Goal: Task Accomplishment & Management: Manage account settings

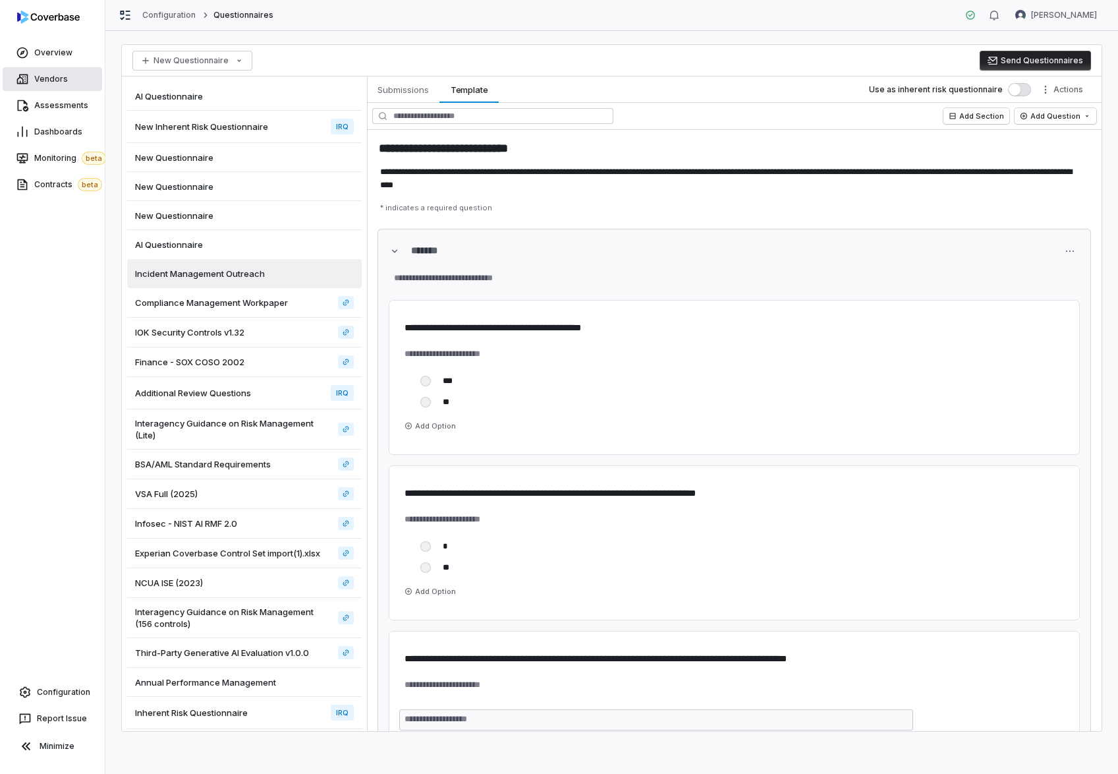
click at [55, 78] on span "Vendors" at bounding box center [51, 79] width 34 height 11
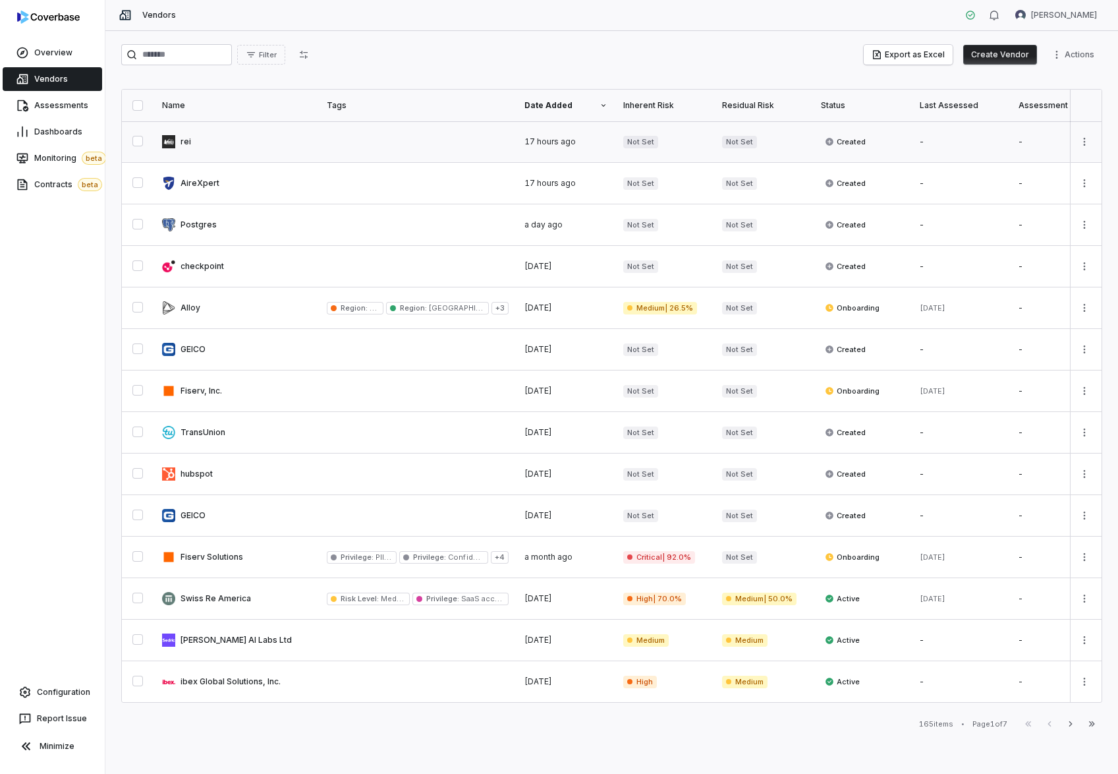
click at [143, 140] on button "button" at bounding box center [137, 141] width 11 height 11
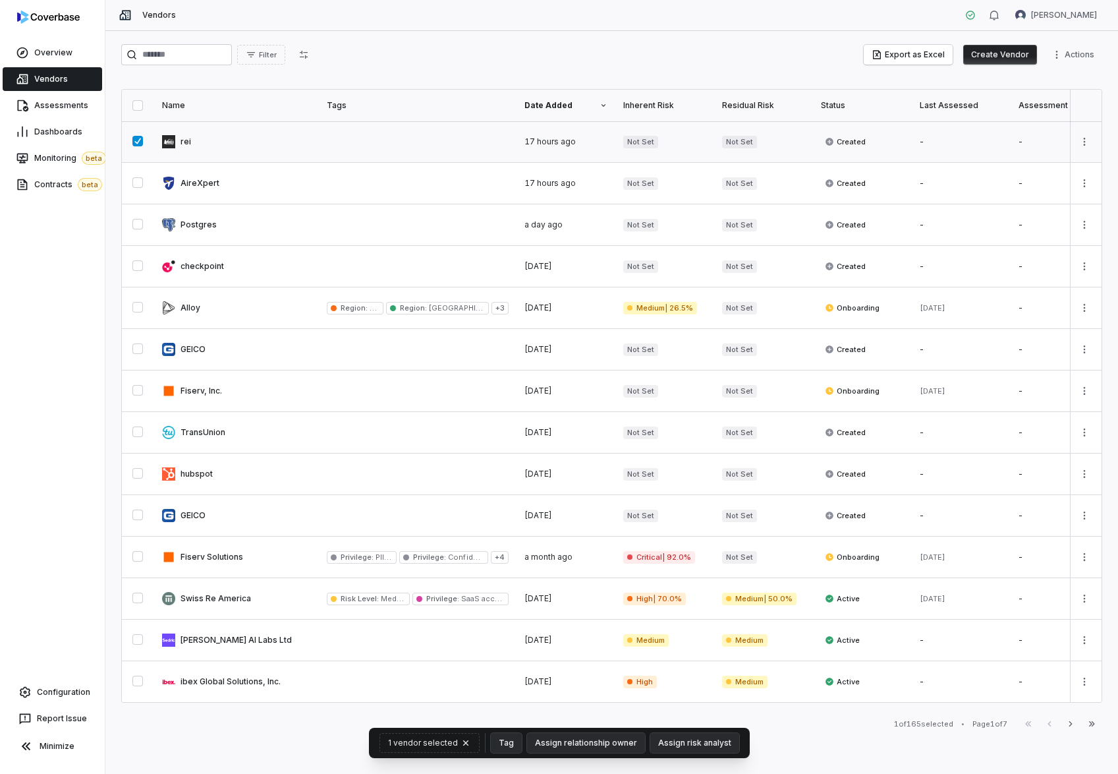
click at [418, 140] on link at bounding box center [418, 141] width 198 height 41
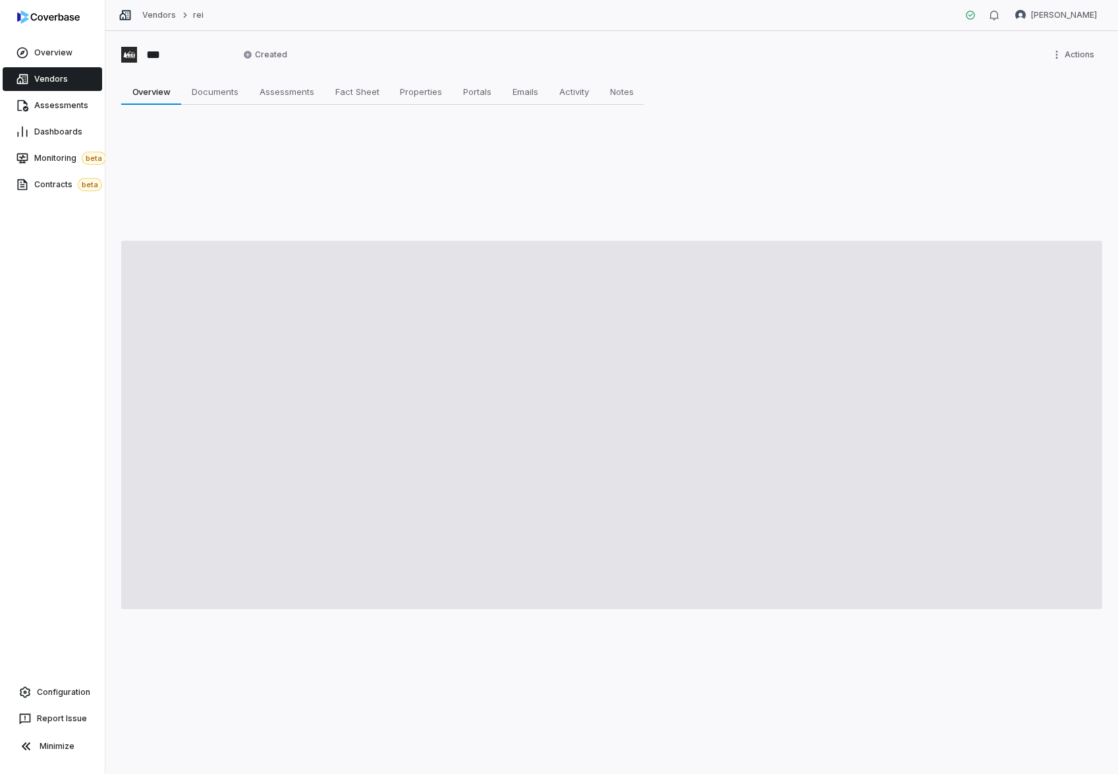
type textarea "*"
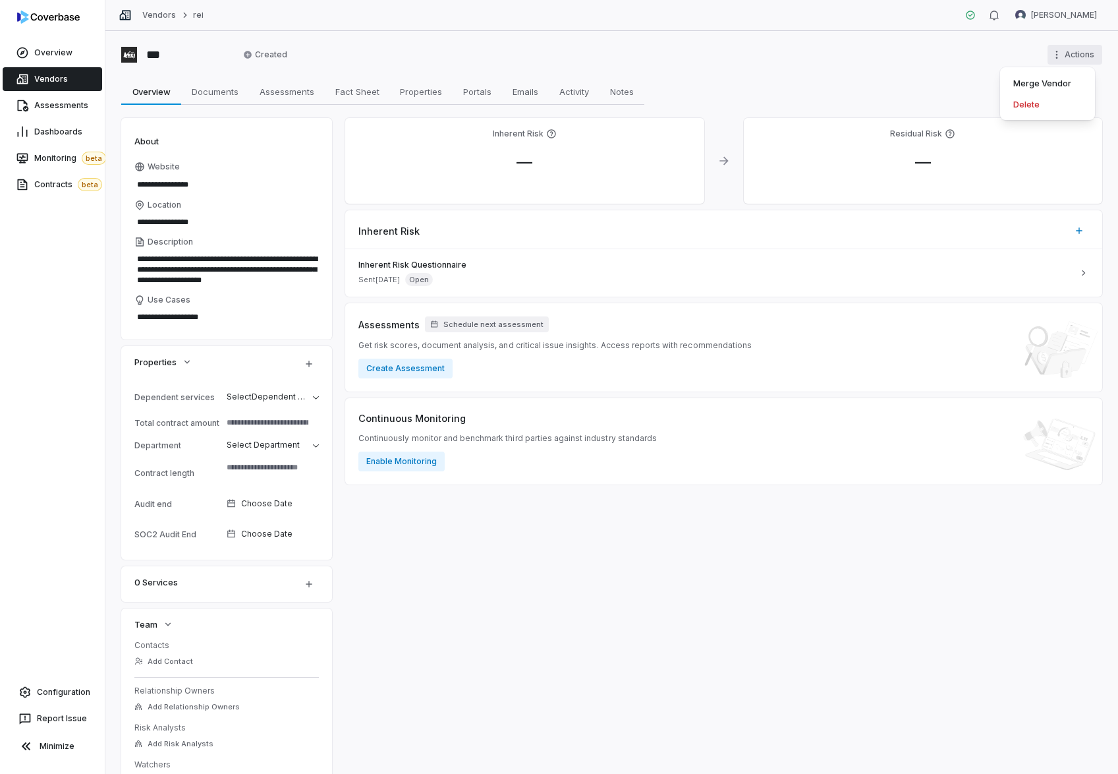
click at [1080, 47] on html "**********" at bounding box center [559, 387] width 1118 height 774
click at [1031, 107] on div "Delete" at bounding box center [1048, 104] width 84 height 21
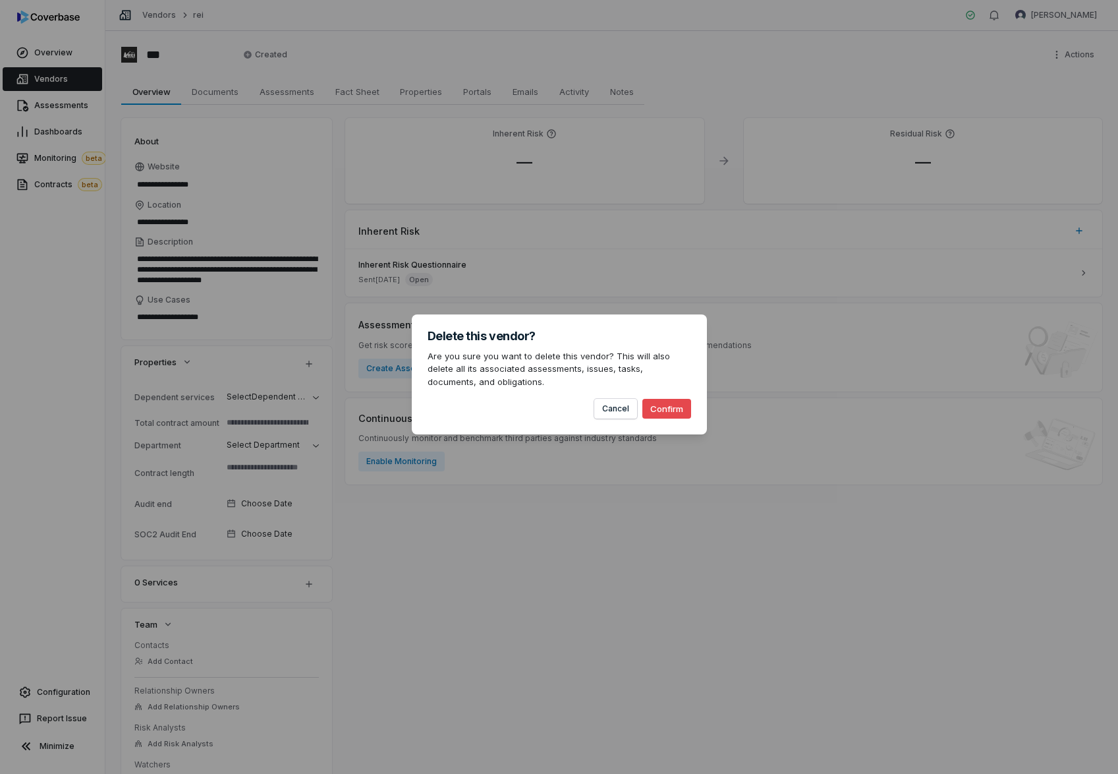
click at [666, 409] on button "Confirm" at bounding box center [667, 409] width 49 height 20
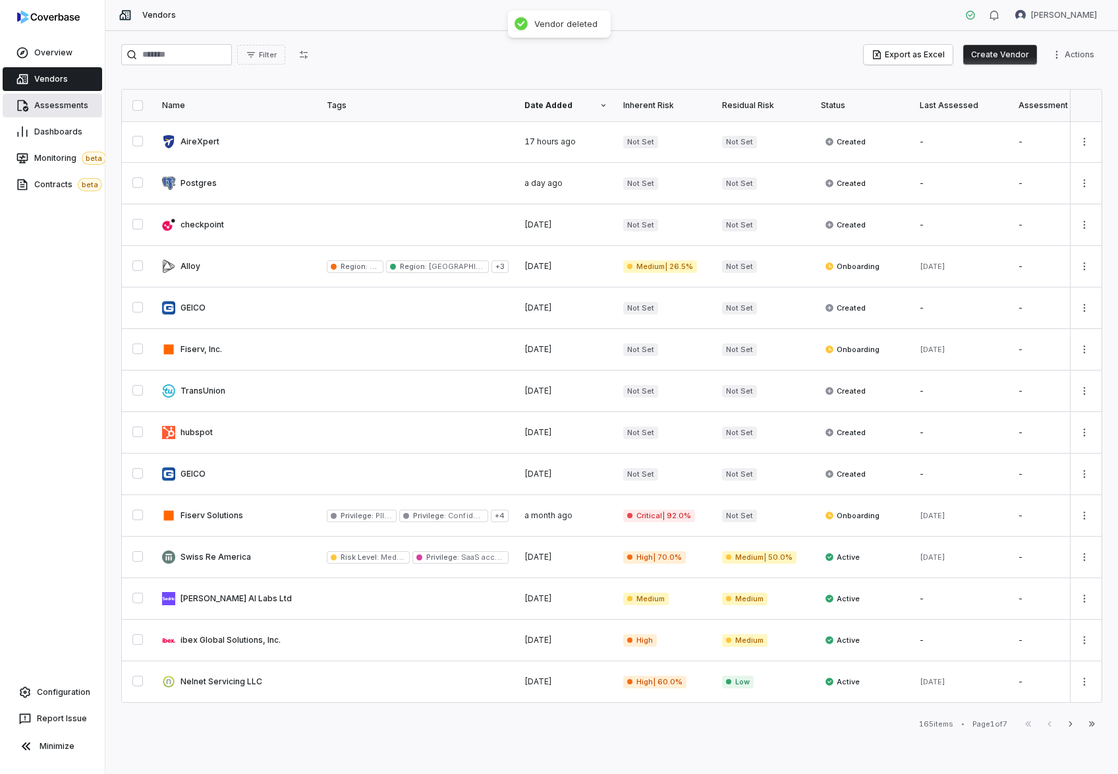
click at [44, 108] on span "Assessments" at bounding box center [61, 105] width 54 height 11
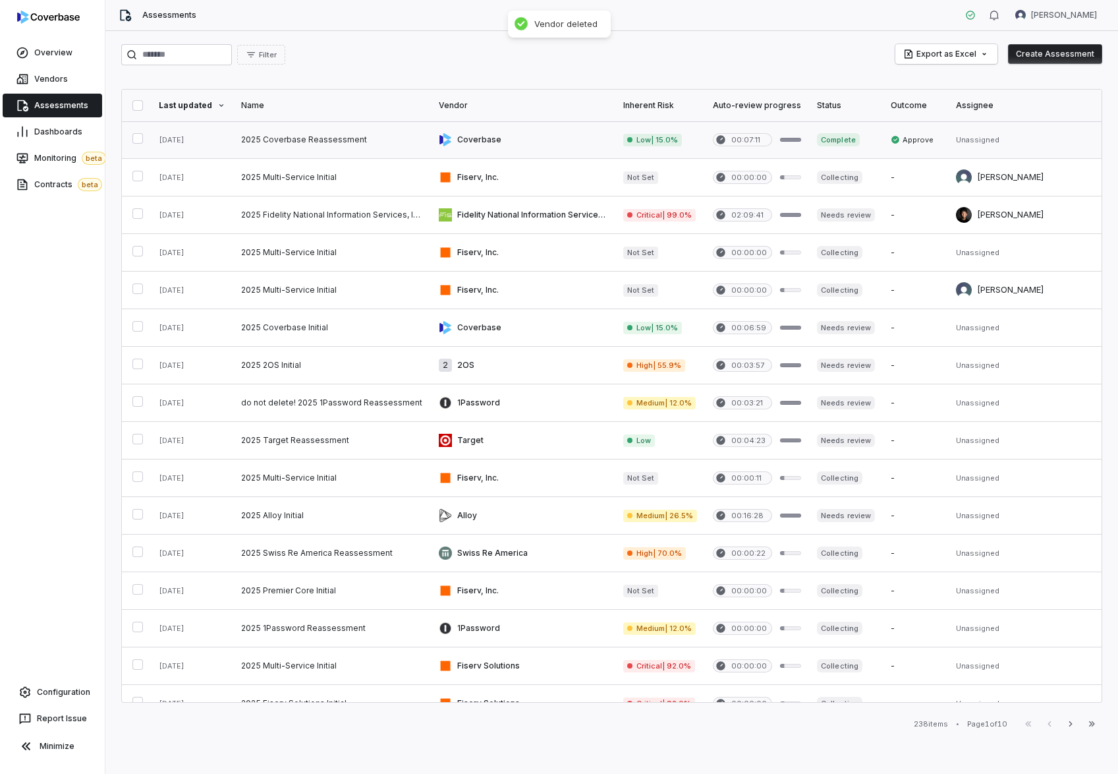
click at [224, 140] on link at bounding box center [192, 139] width 82 height 37
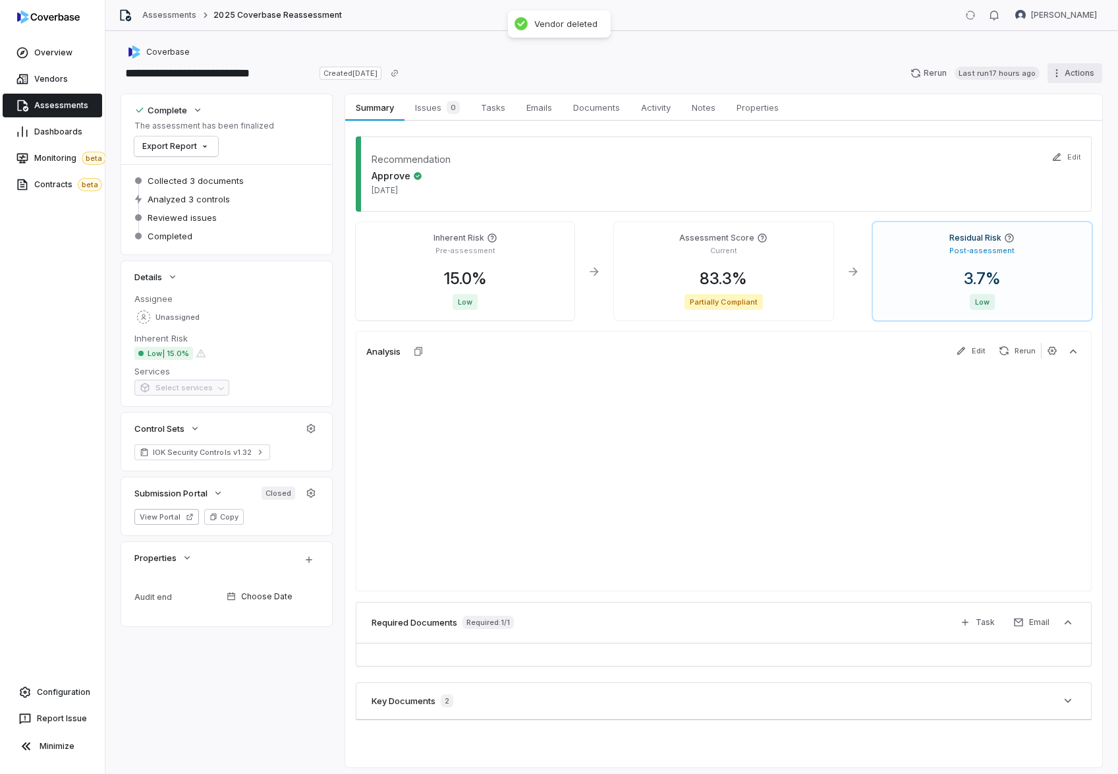
click at [1078, 82] on html "**********" at bounding box center [559, 387] width 1118 height 774
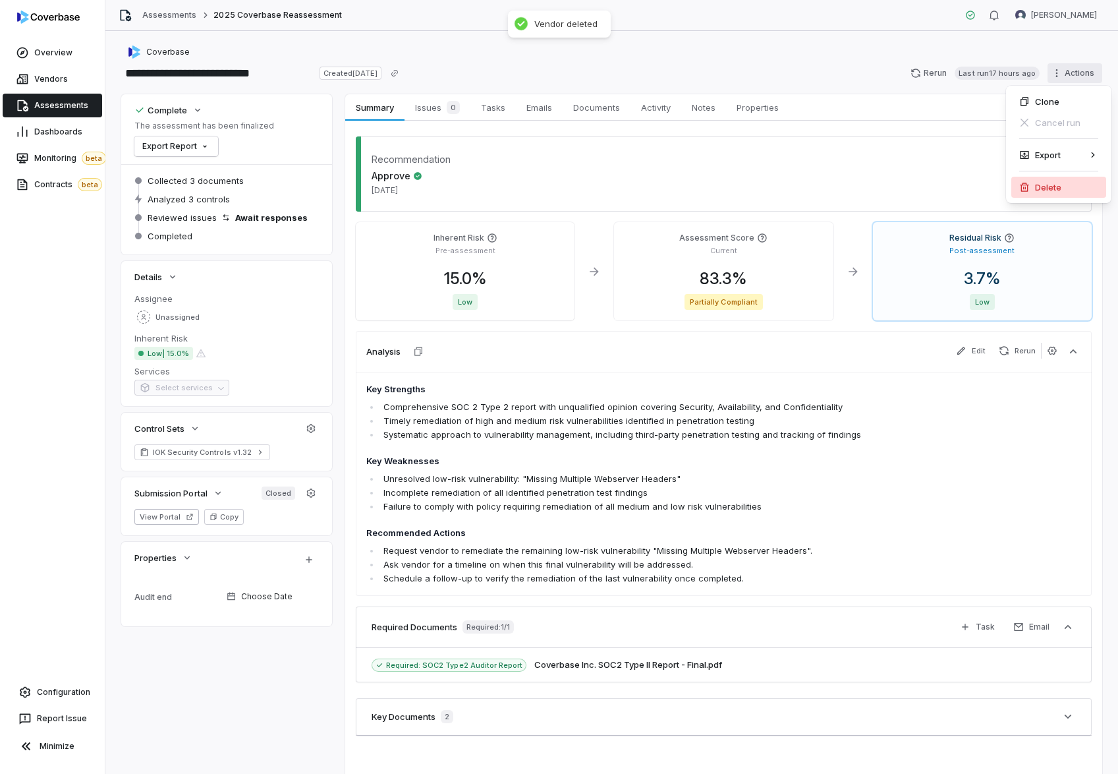
click at [1020, 181] on div "Delete" at bounding box center [1059, 187] width 95 height 21
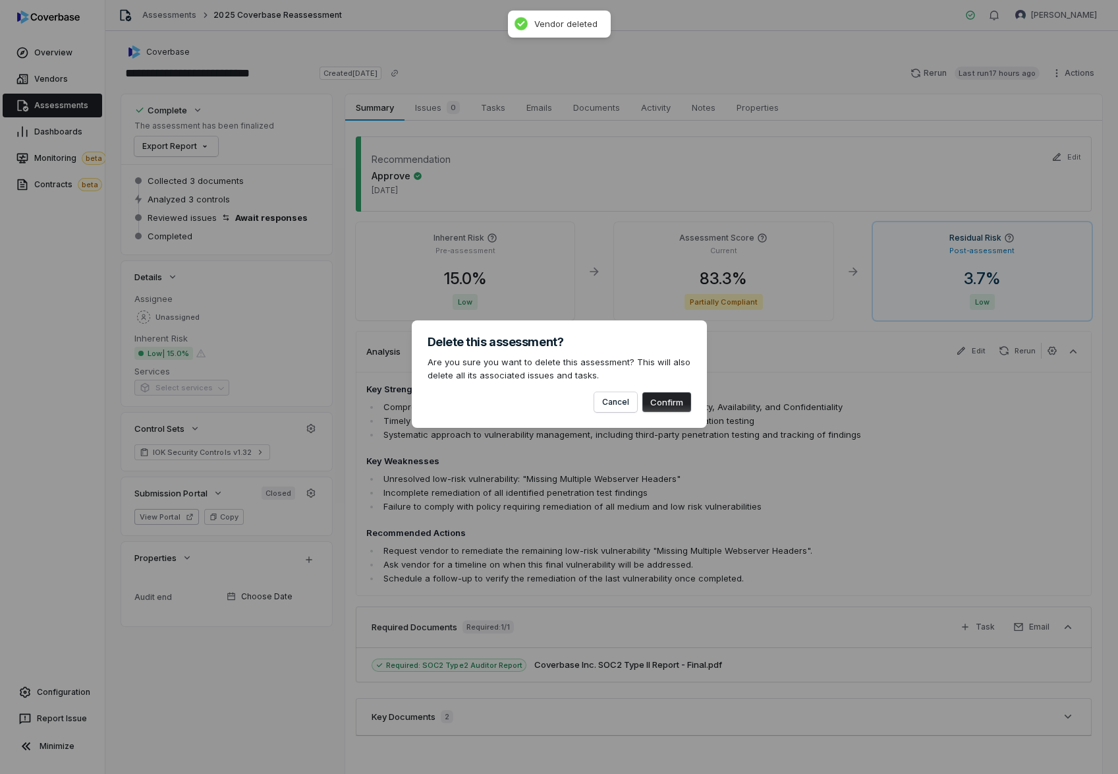
click at [661, 397] on button "Confirm" at bounding box center [667, 402] width 49 height 20
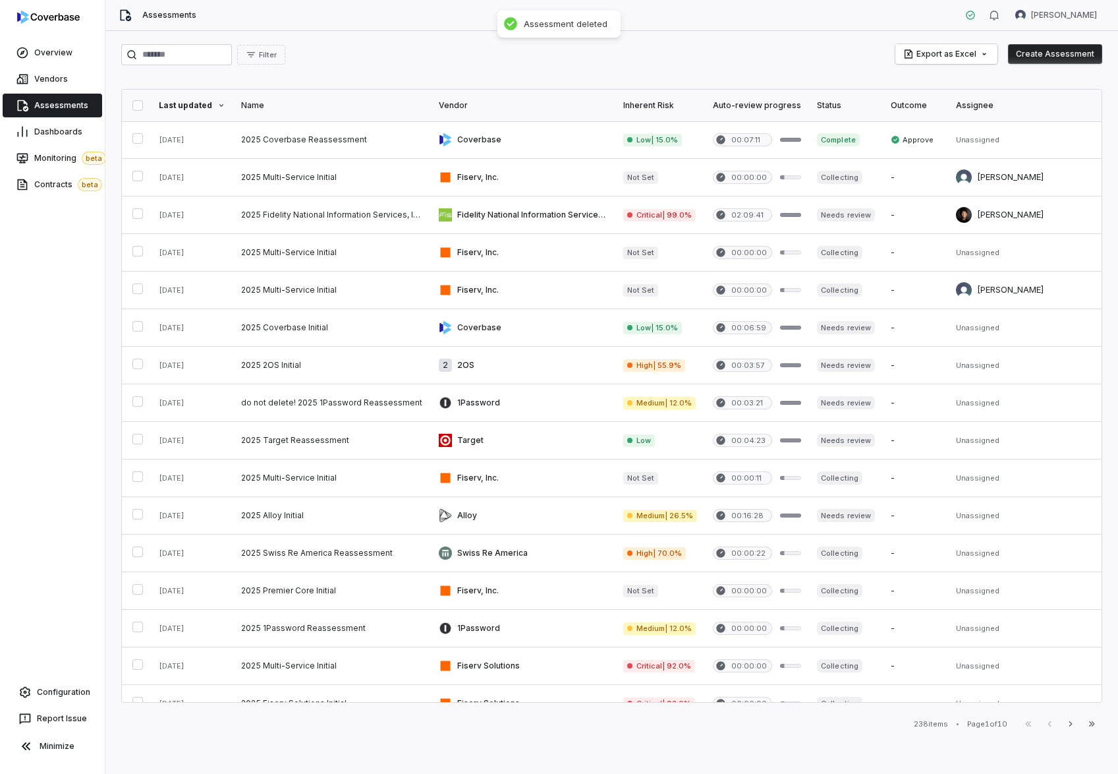
click at [763, 57] on div "Filter Export as Excel Create Assessment" at bounding box center [611, 54] width 981 height 21
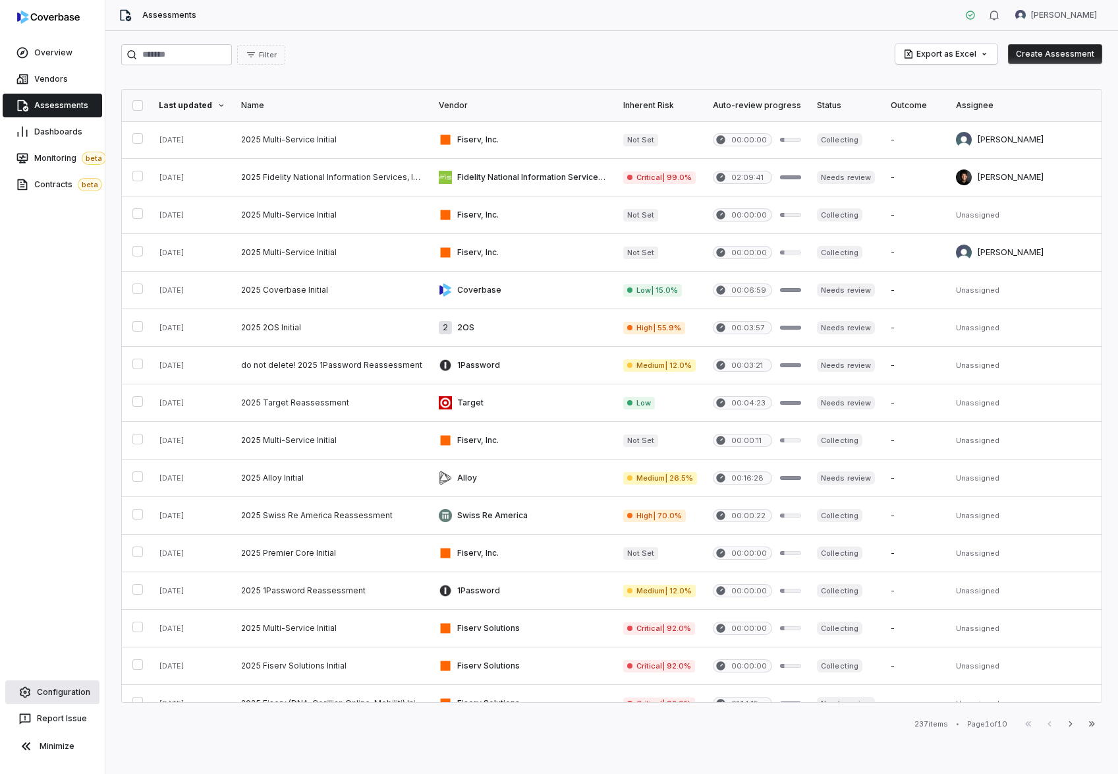
click at [60, 682] on link "Configuration" at bounding box center [52, 692] width 94 height 24
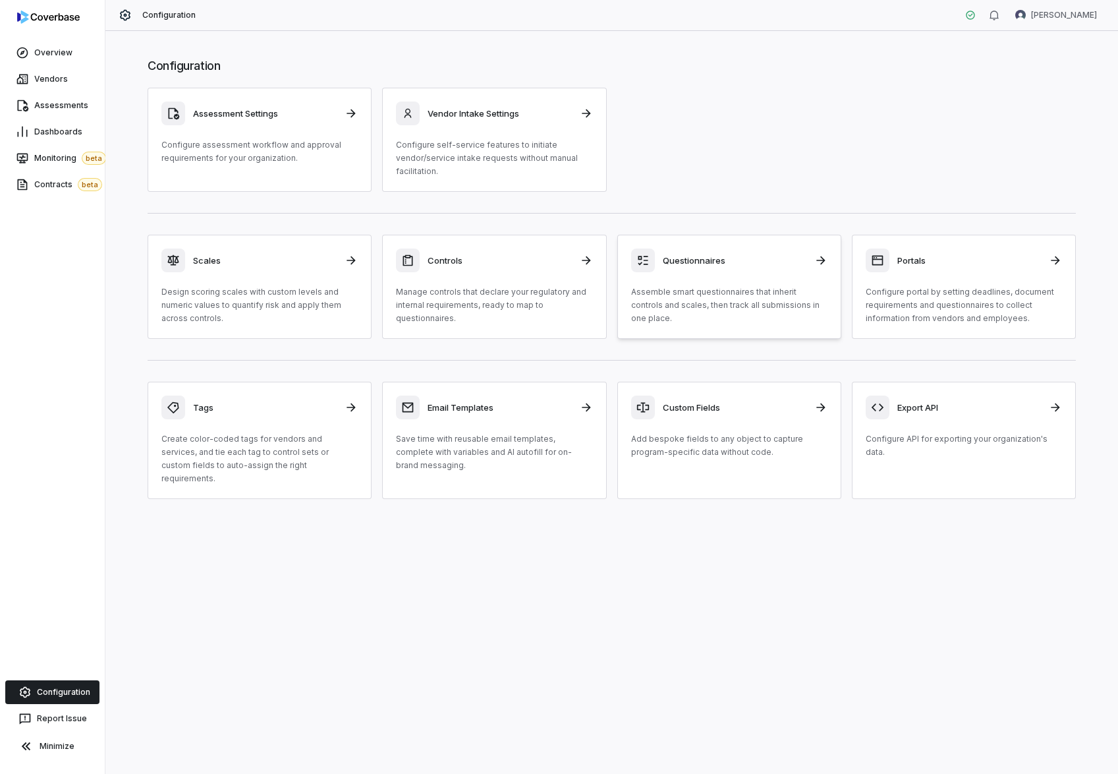
click at [656, 276] on div "Questionnaires Assemble smart questionnaires that inherit controls and scales, …" at bounding box center [729, 286] width 196 height 76
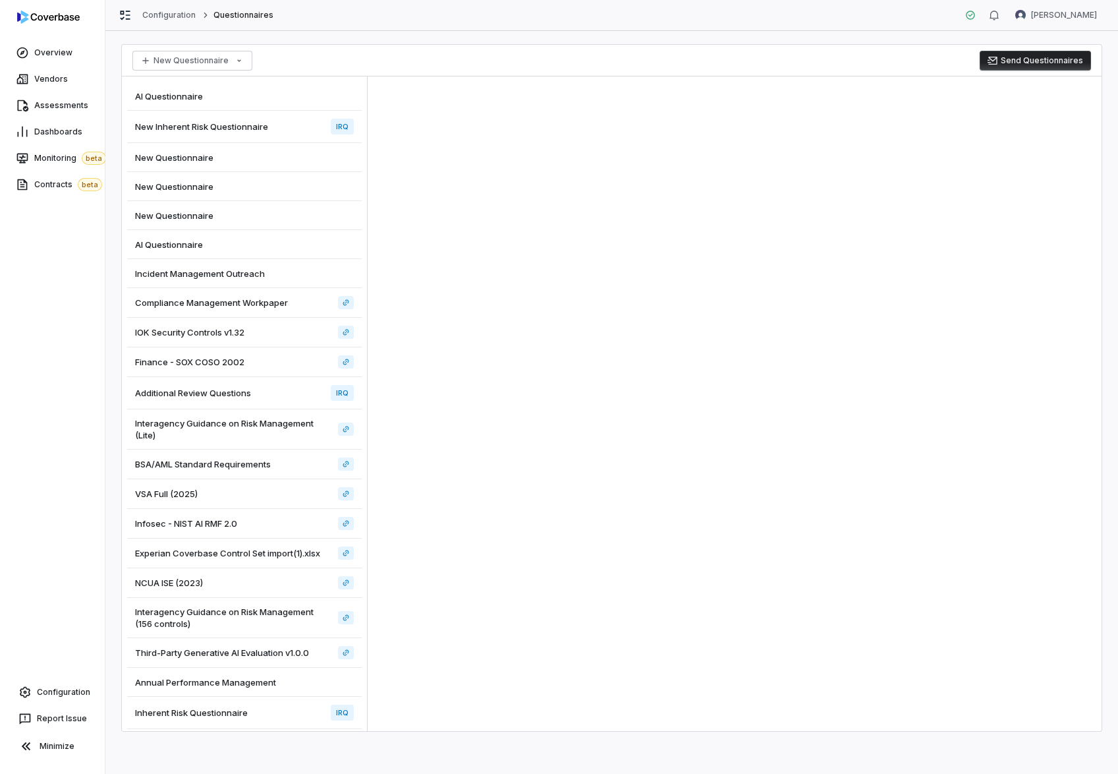
click at [206, 97] on div "AI Questionnaire" at bounding box center [244, 96] width 235 height 29
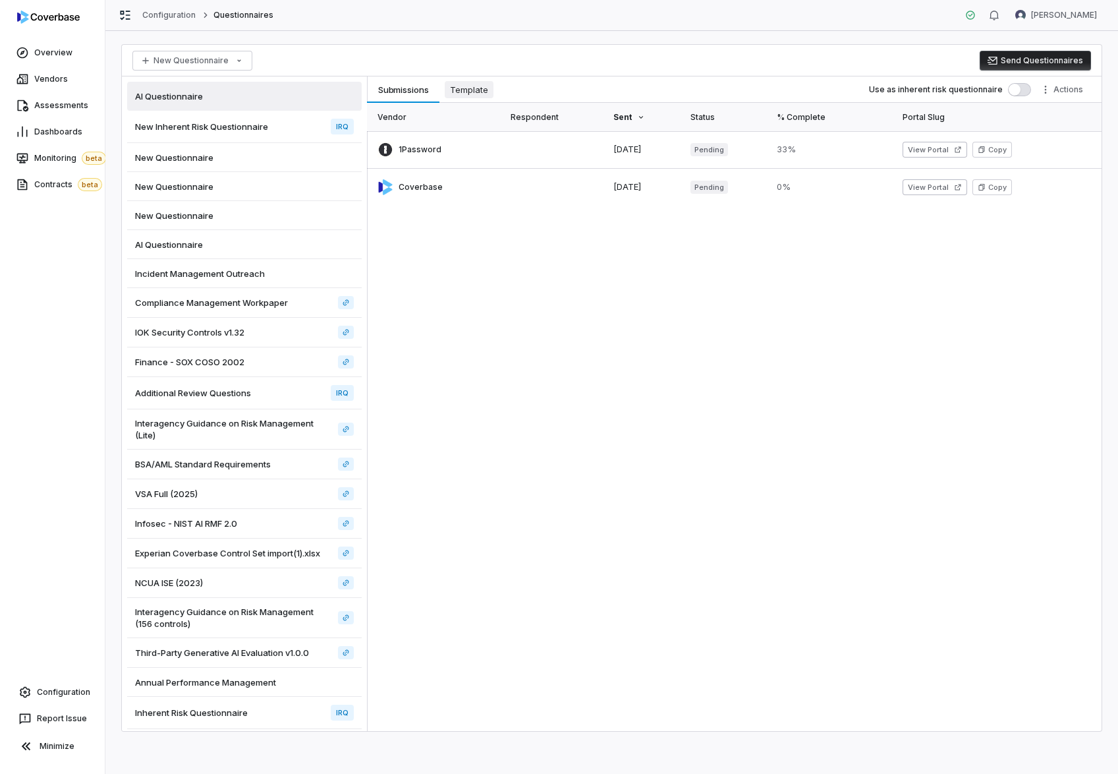
click at [471, 87] on span "Template" at bounding box center [469, 89] width 49 height 17
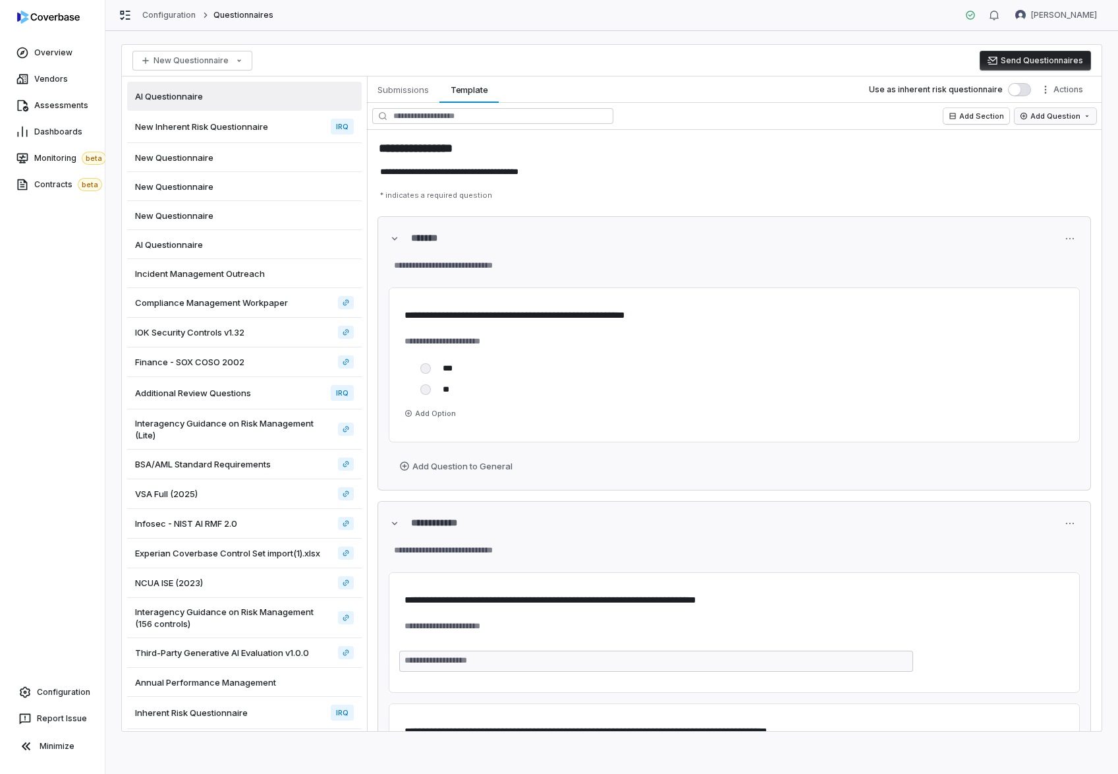
click at [1072, 112] on html "**********" at bounding box center [559, 387] width 1118 height 774
click at [237, 91] on html "**********" at bounding box center [559, 387] width 1118 height 774
click at [392, 33] on div "**********" at bounding box center [611, 402] width 1013 height 743
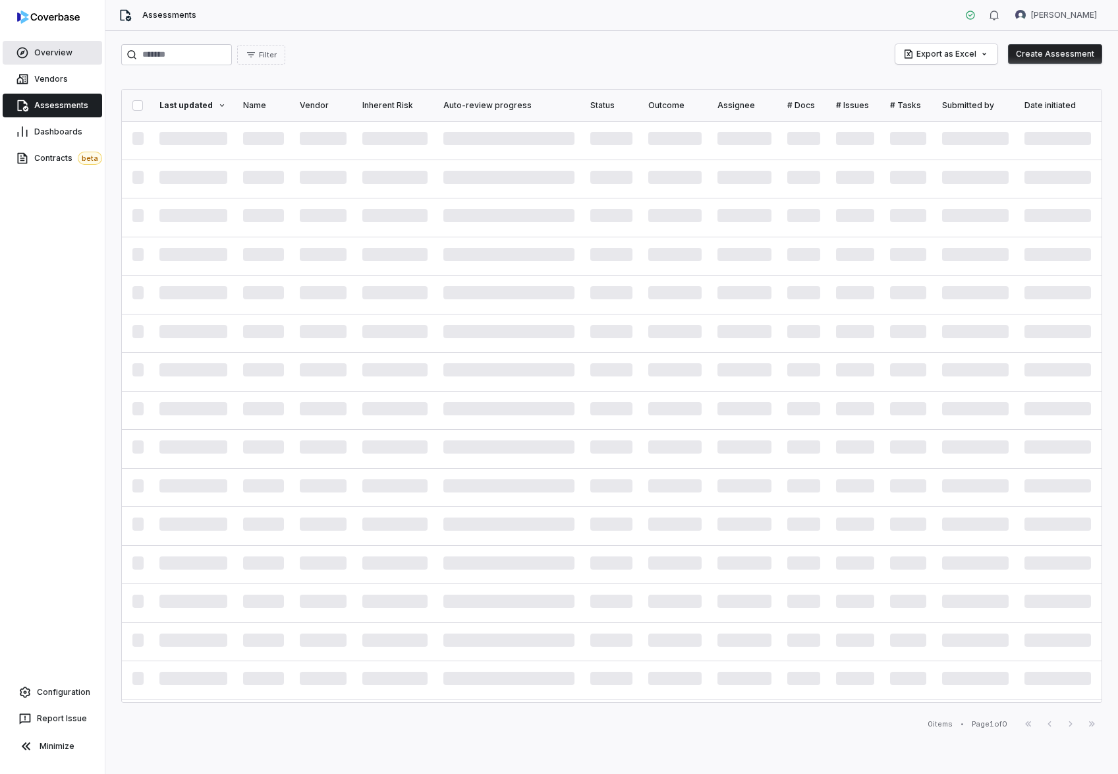
click at [50, 51] on span "Overview" at bounding box center [53, 52] width 38 height 11
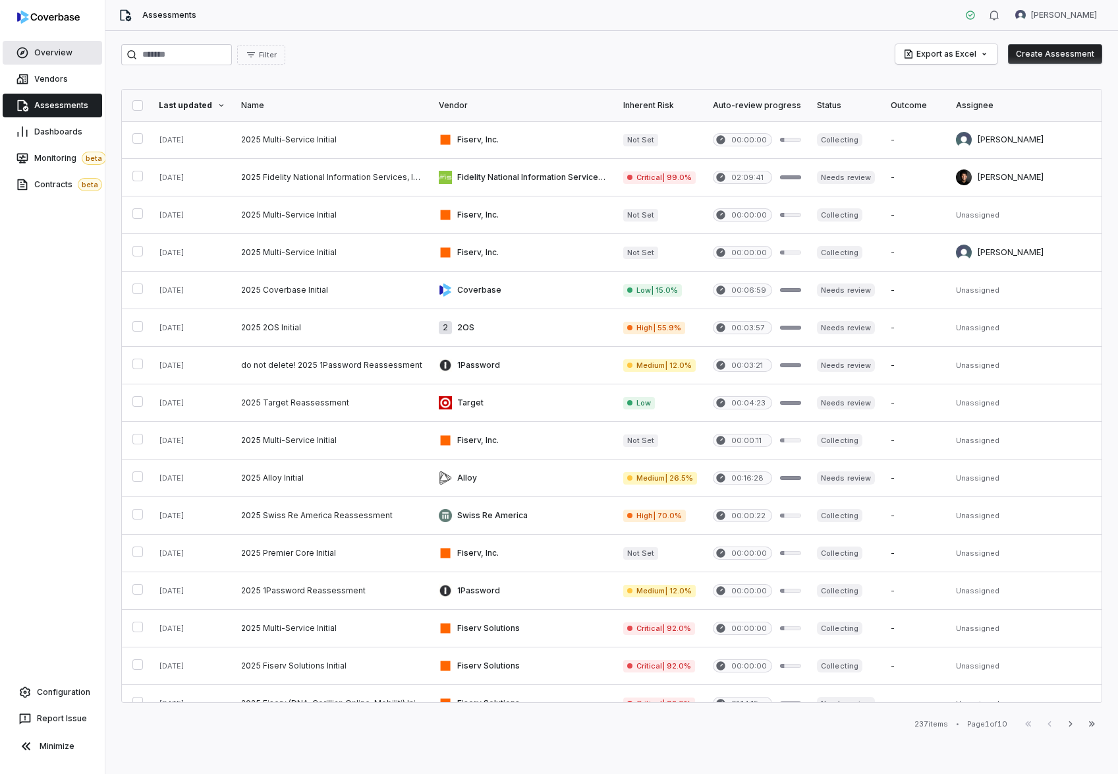
click at [47, 57] on span "Overview" at bounding box center [53, 52] width 38 height 11
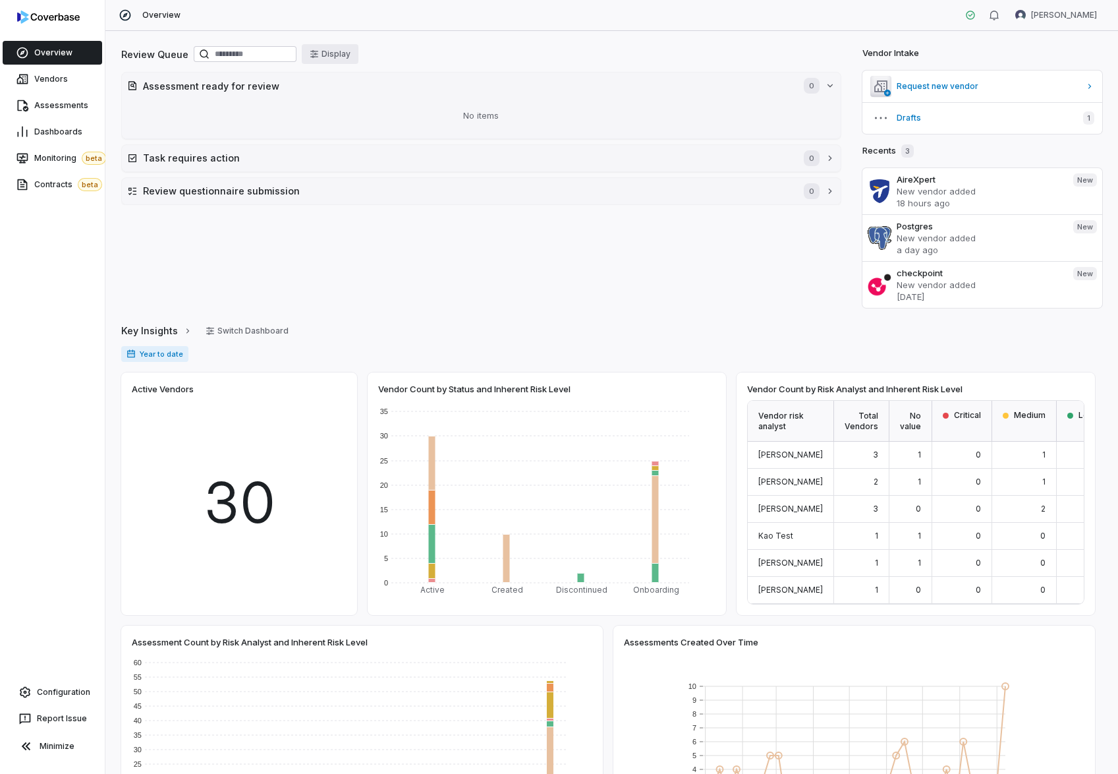
click at [340, 55] on button "Display" at bounding box center [330, 54] width 57 height 20
click at [366, 142] on div "All vendors Created Date Aug 14 - Sep 13 Reviewer Amanda Pettenati" at bounding box center [347, 155] width 196 height 80
click at [380, 181] on button "[PERSON_NAME]" at bounding box center [385, 180] width 111 height 20
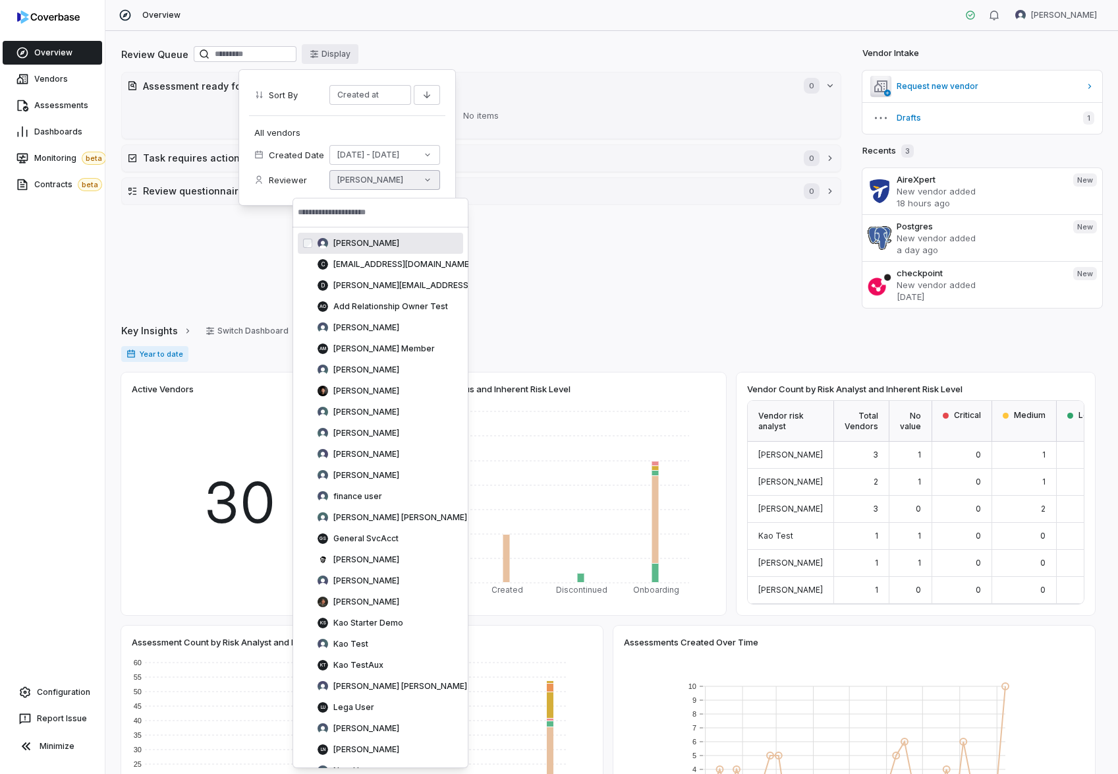
click at [328, 239] on div "[PERSON_NAME]" at bounding box center [388, 243] width 140 height 11
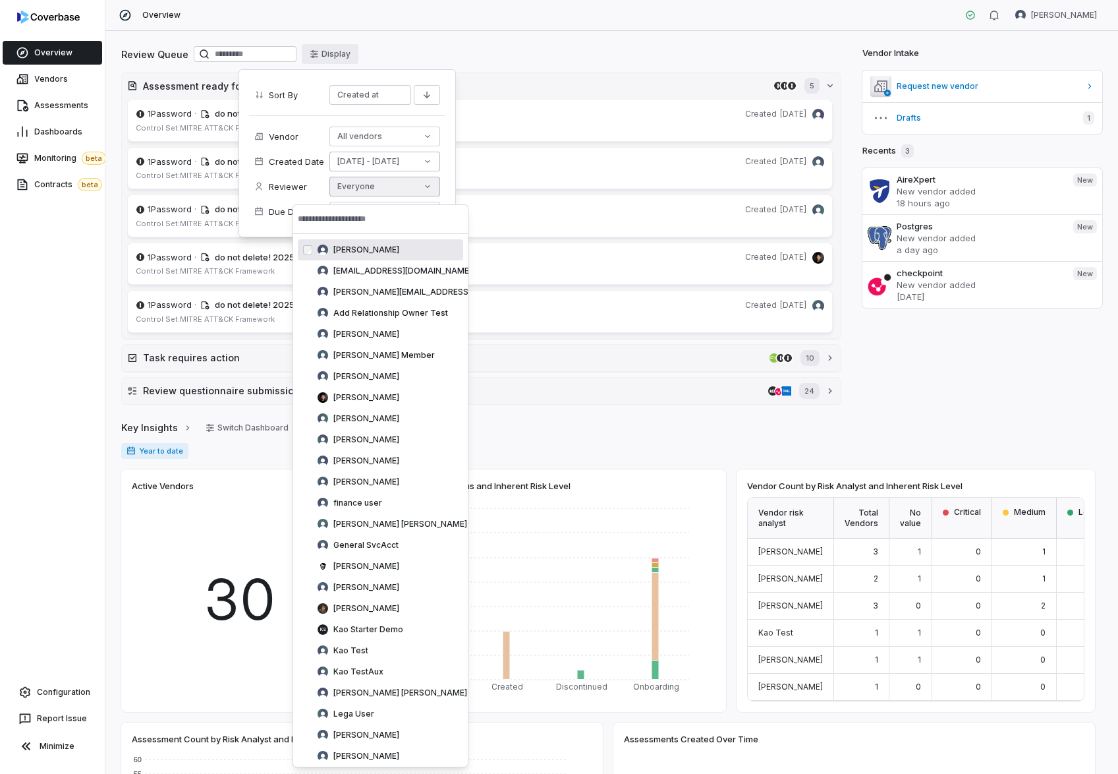
click at [388, 156] on button "Aug 14 - Sep 13" at bounding box center [385, 162] width 111 height 20
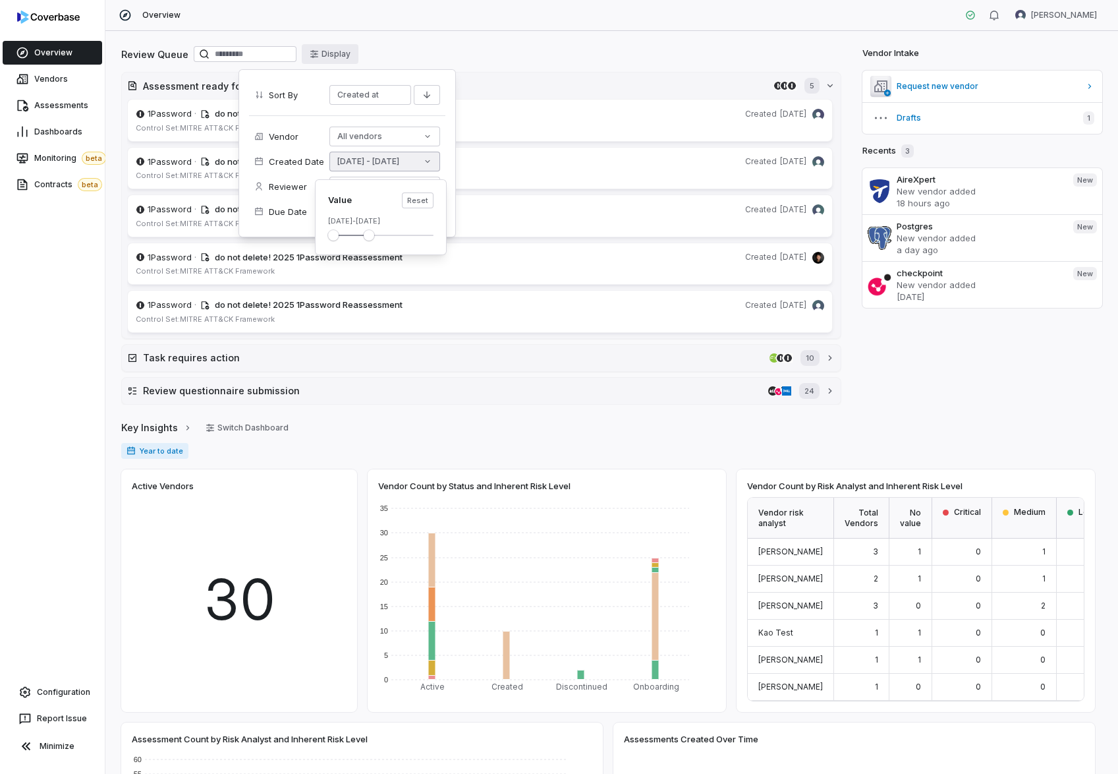
click at [366, 235] on span "Suggestions" at bounding box center [369, 235] width 11 height 11
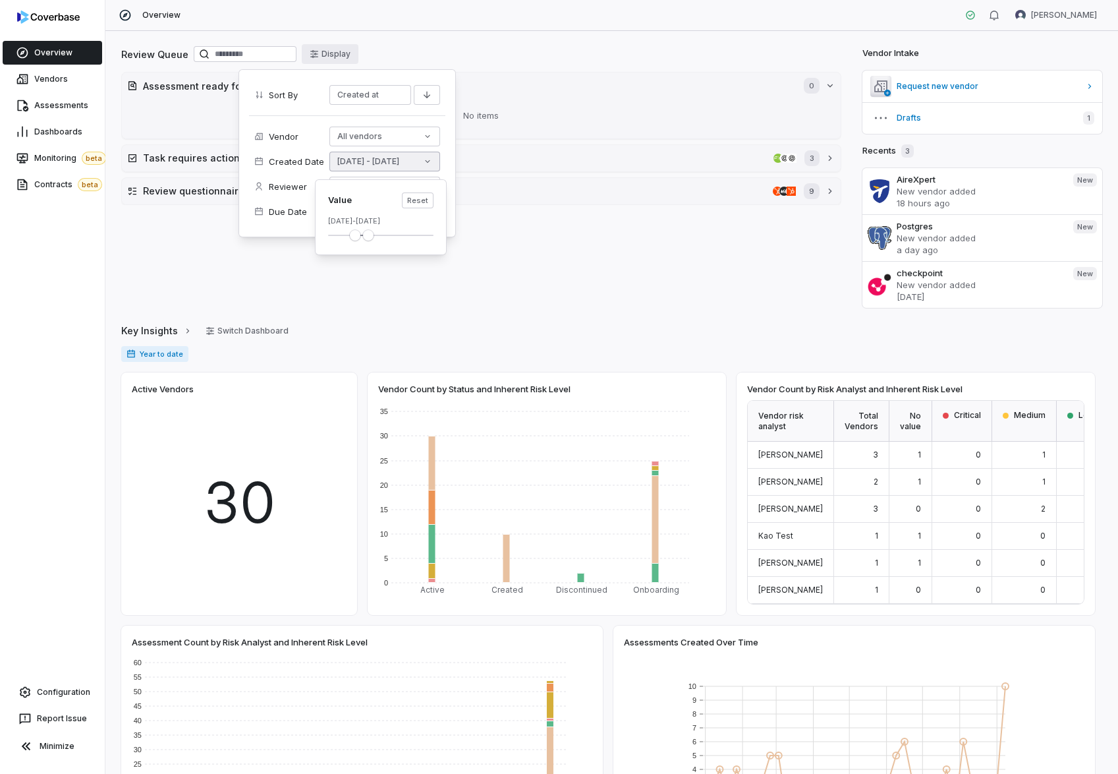
click at [355, 233] on span "Minimum" at bounding box center [355, 235] width 11 height 11
click at [343, 233] on span "Minimum" at bounding box center [348, 235] width 11 height 11
click at [501, 40] on div "Review Queue Display Assessment ready for review 0 No items Task requires actio…" at bounding box center [611, 402] width 1013 height 743
